Goal: Task Accomplishment & Management: Manage account settings

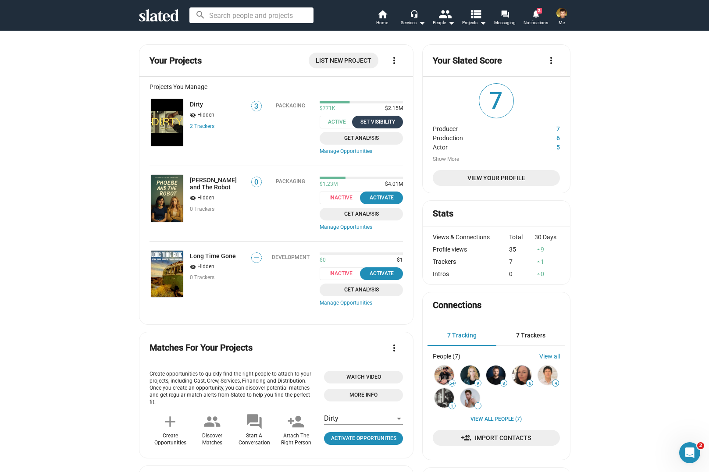
click at [372, 125] on div "Set Visibility" at bounding box center [377, 122] width 40 height 9
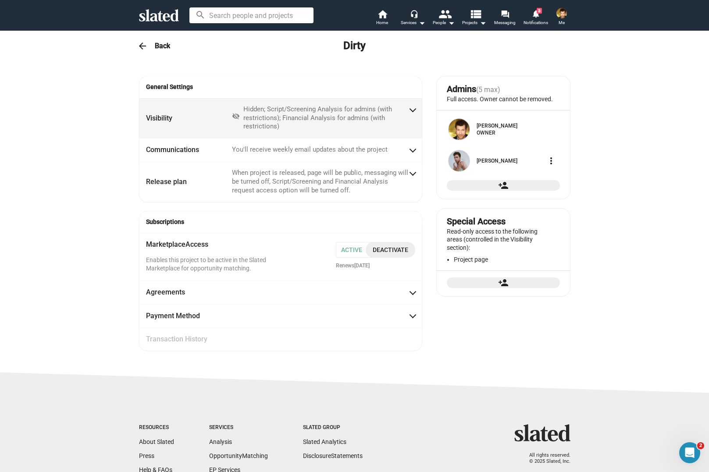
click at [339, 118] on div "Hidden; Script/Screening Analysis for admins (with restrictions); Financial Ana…" at bounding box center [325, 118] width 165 height 26
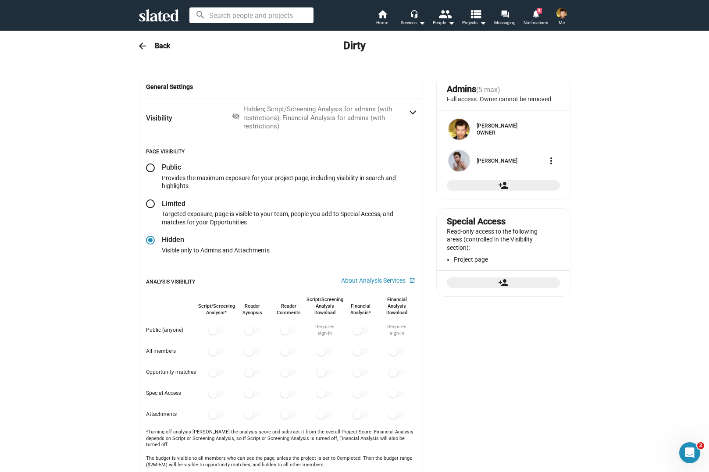
radio input "false"
radio input "true"
click at [194, 204] on h2 "Limited" at bounding box center [288, 203] width 253 height 9
click at [150, 171] on span at bounding box center [150, 168] width 9 height 9
click at [150, 171] on input "radio" at bounding box center [150, 168] width 9 height 9
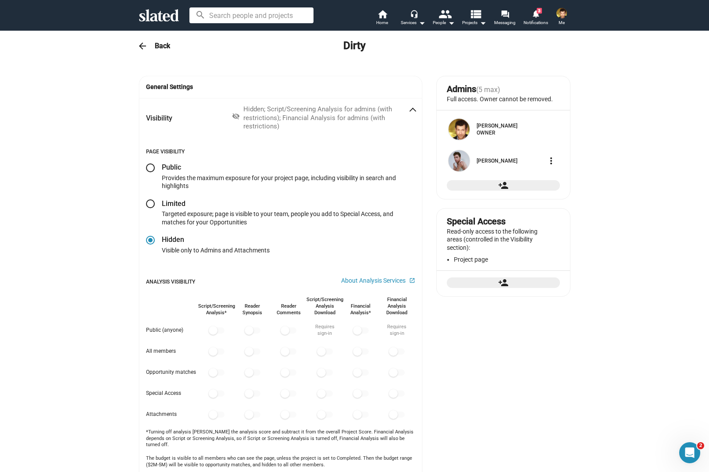
radio input "true"
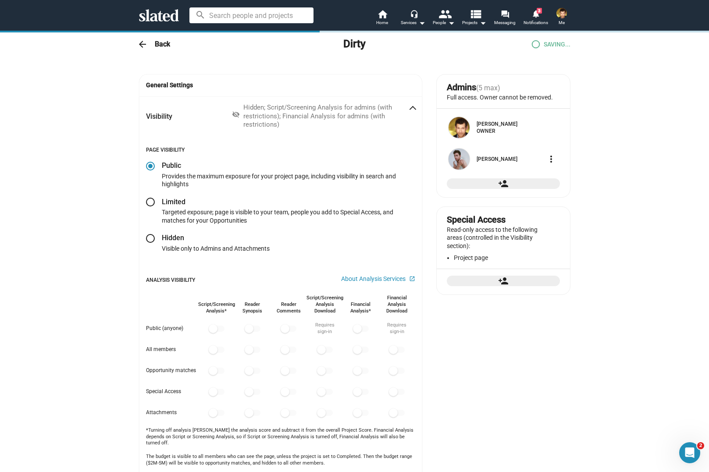
checkbox input "true"
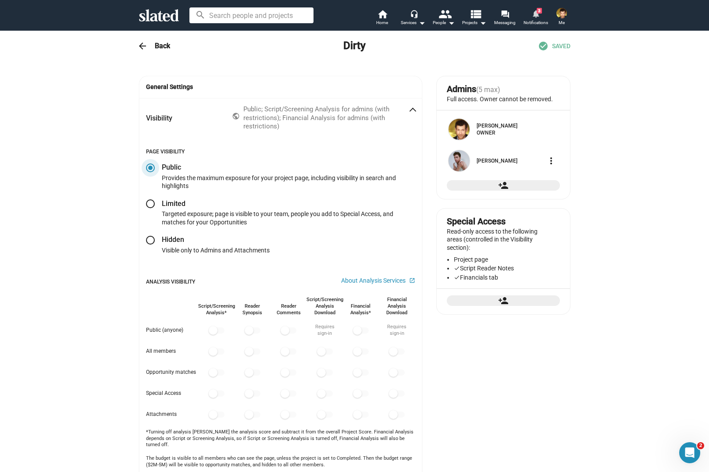
click at [540, 13] on span "3" at bounding box center [539, 11] width 5 height 6
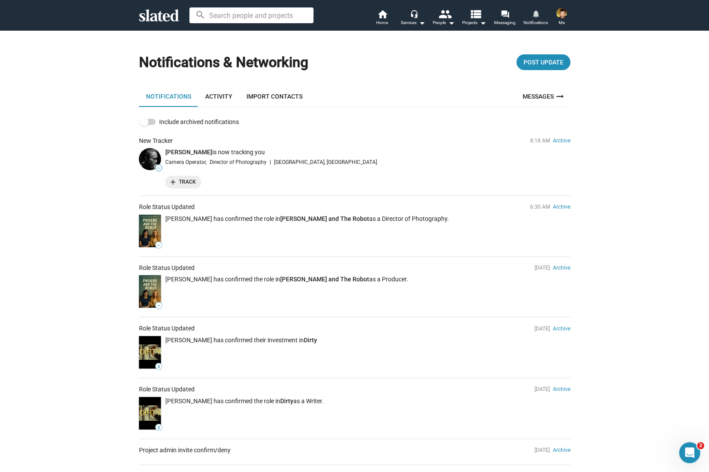
click at [181, 180] on span "add Track" at bounding box center [183, 182] width 25 height 9
click at [146, 17] on icon at bounding box center [159, 15] width 40 height 12
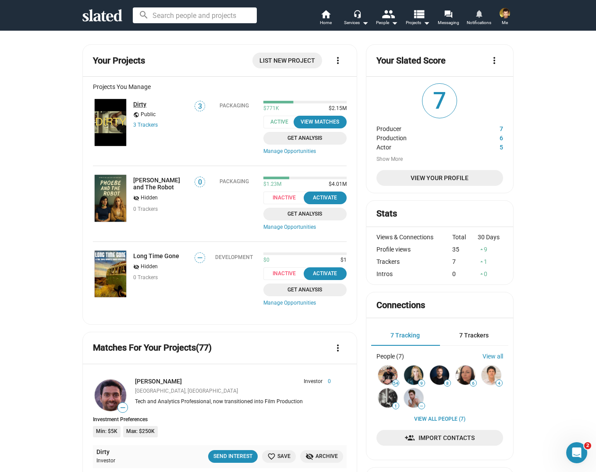
click at [139, 105] on link "Dirty" at bounding box center [139, 104] width 13 height 7
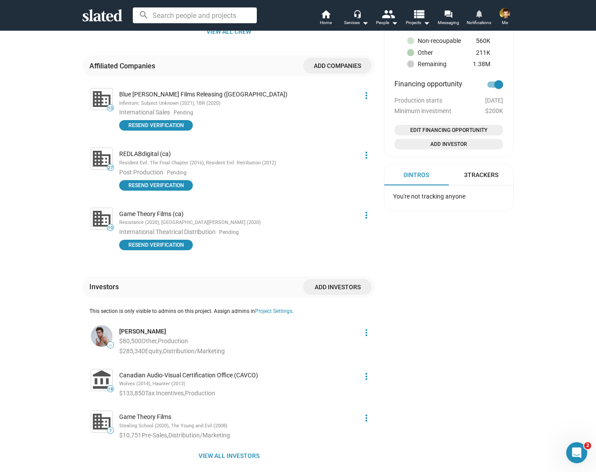
scroll to position [642, 0]
